Goal: Information Seeking & Learning: Learn about a topic

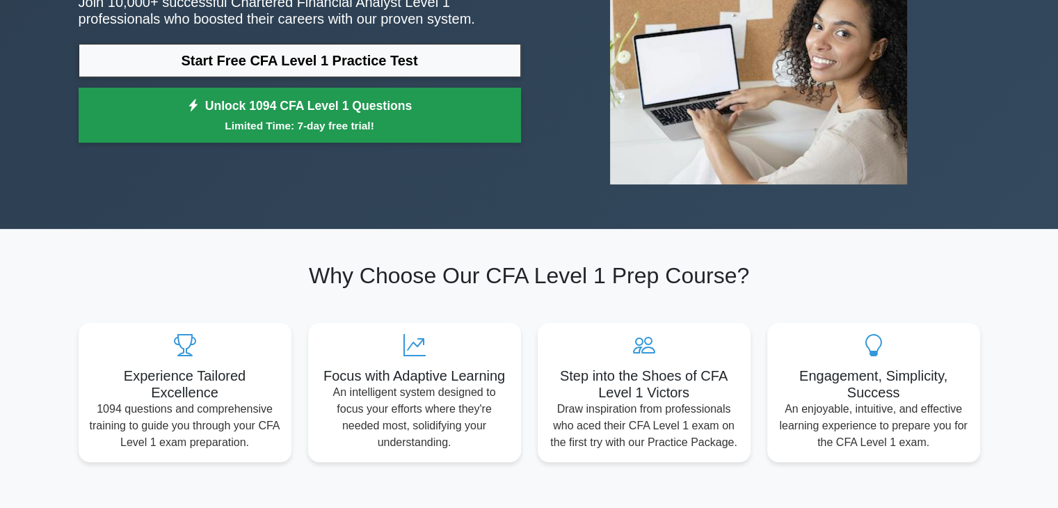
click at [348, 118] on small "Limited Time: 7-day free trial!" at bounding box center [300, 126] width 408 height 16
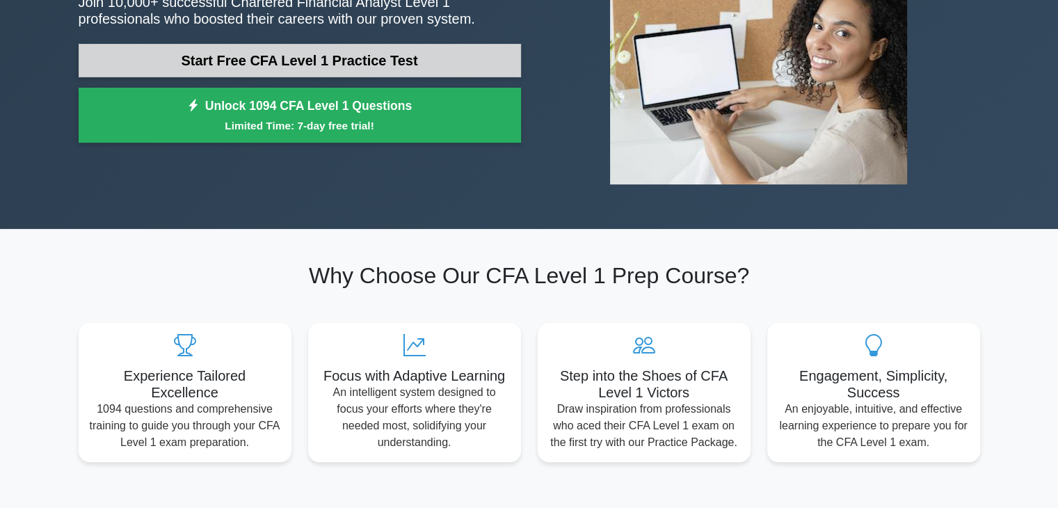
click at [305, 70] on link "Start Free CFA Level 1 Practice Test" at bounding box center [300, 60] width 442 height 33
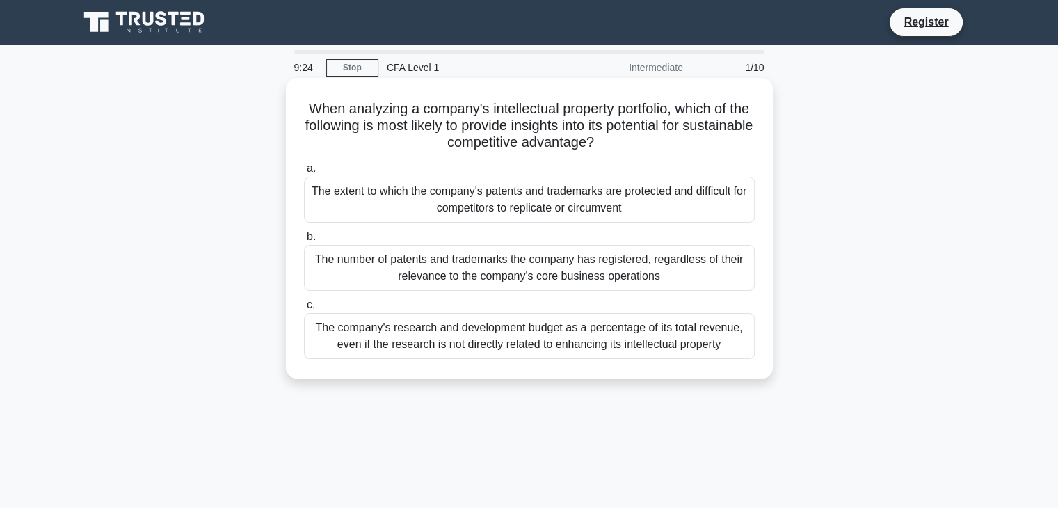
click at [451, 350] on div "The company's research and development budget as a percentage of its total reve…" at bounding box center [529, 336] width 451 height 46
click at [304, 310] on input "c. The company's research and development budget as a percentage of its total r…" at bounding box center [304, 304] width 0 height 9
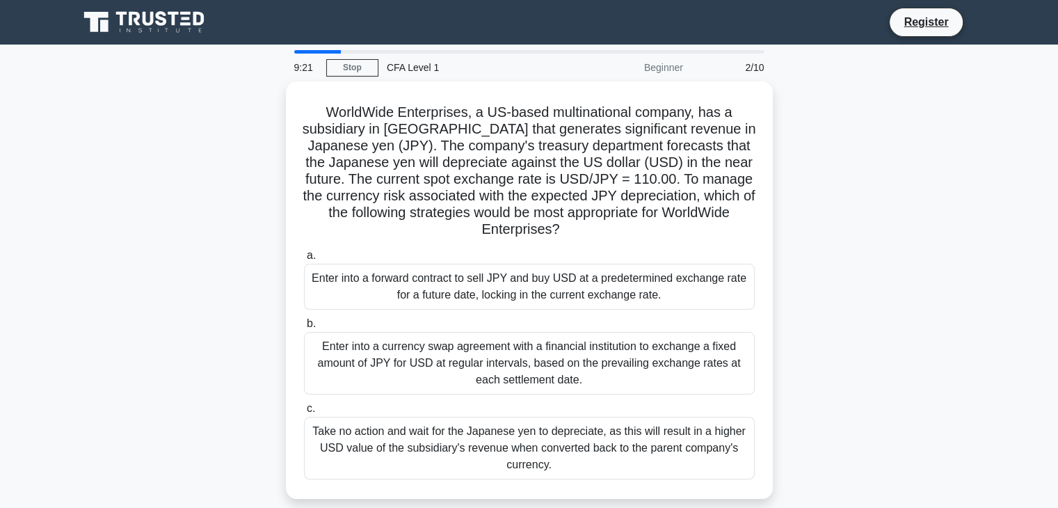
drag, startPoint x: 337, startPoint y: 68, endPoint x: 259, endPoint y: 65, distance: 78.0
click at [338, 69] on link "Stop" at bounding box center [352, 67] width 52 height 17
